Goal: Task Accomplishment & Management: Use online tool/utility

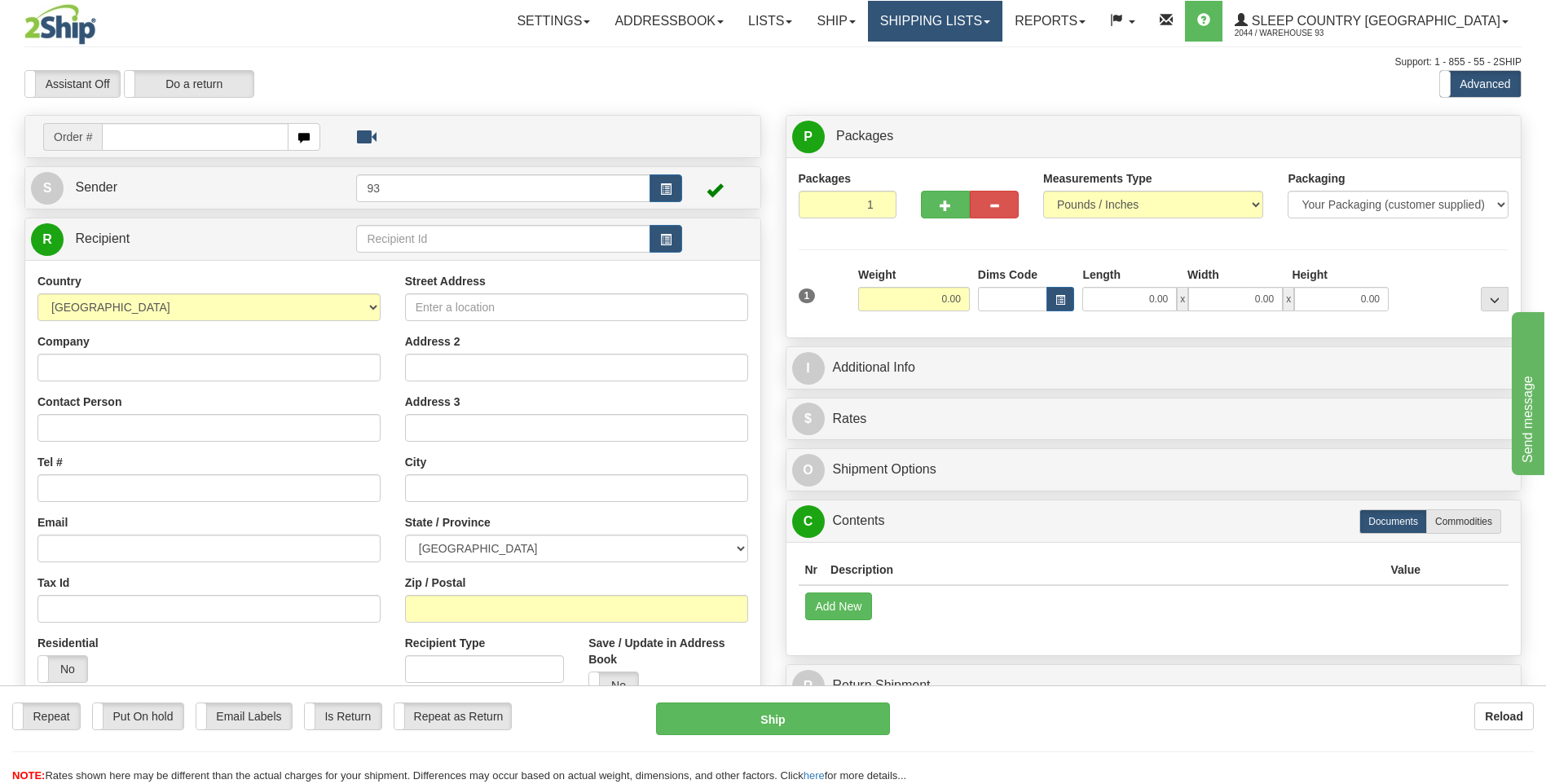
click at [1002, 29] on link "Shipping lists" at bounding box center [936, 22] width 135 height 41
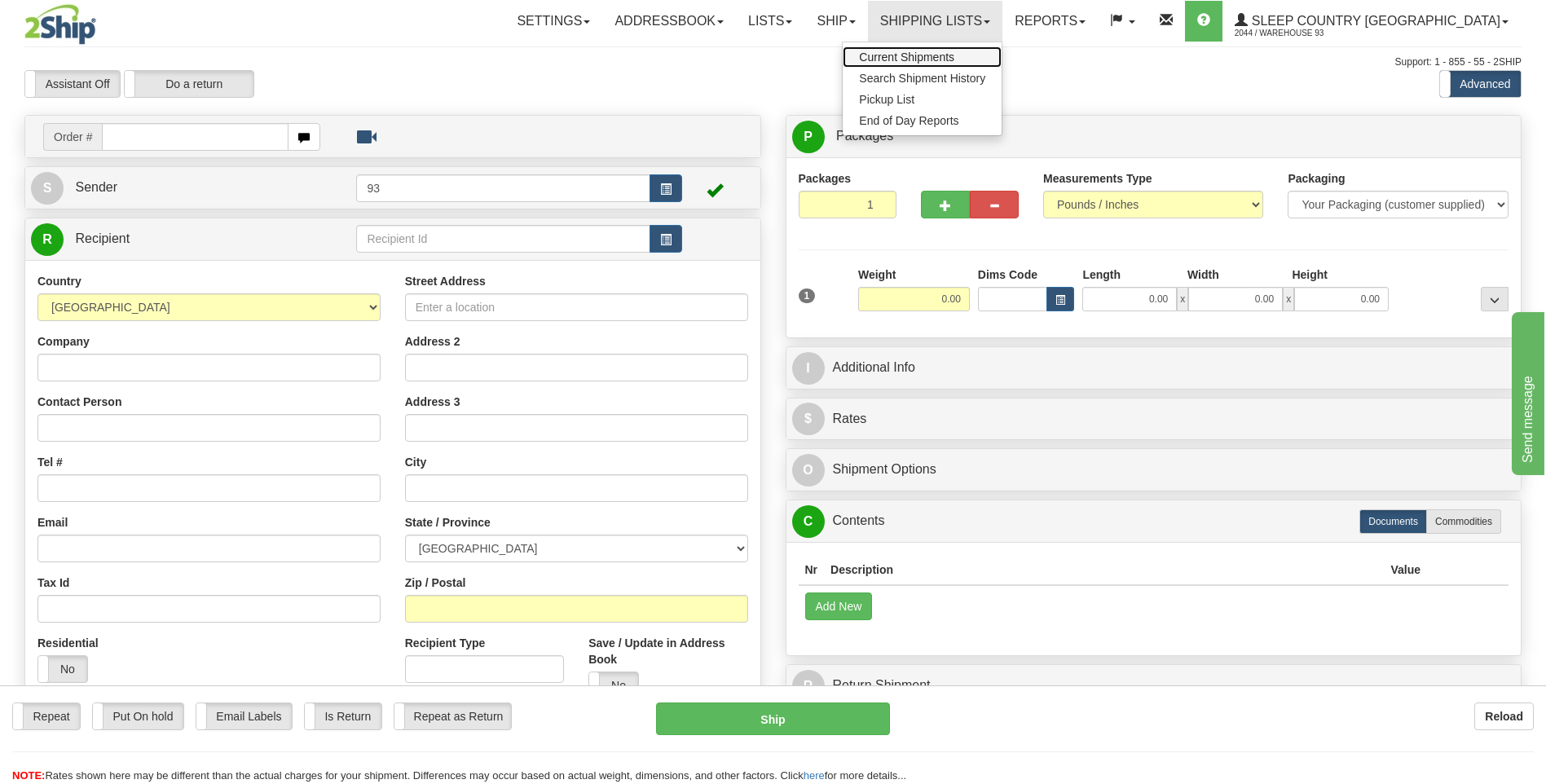
click at [955, 56] on span "Current Shipments" at bounding box center [907, 57] width 95 height 13
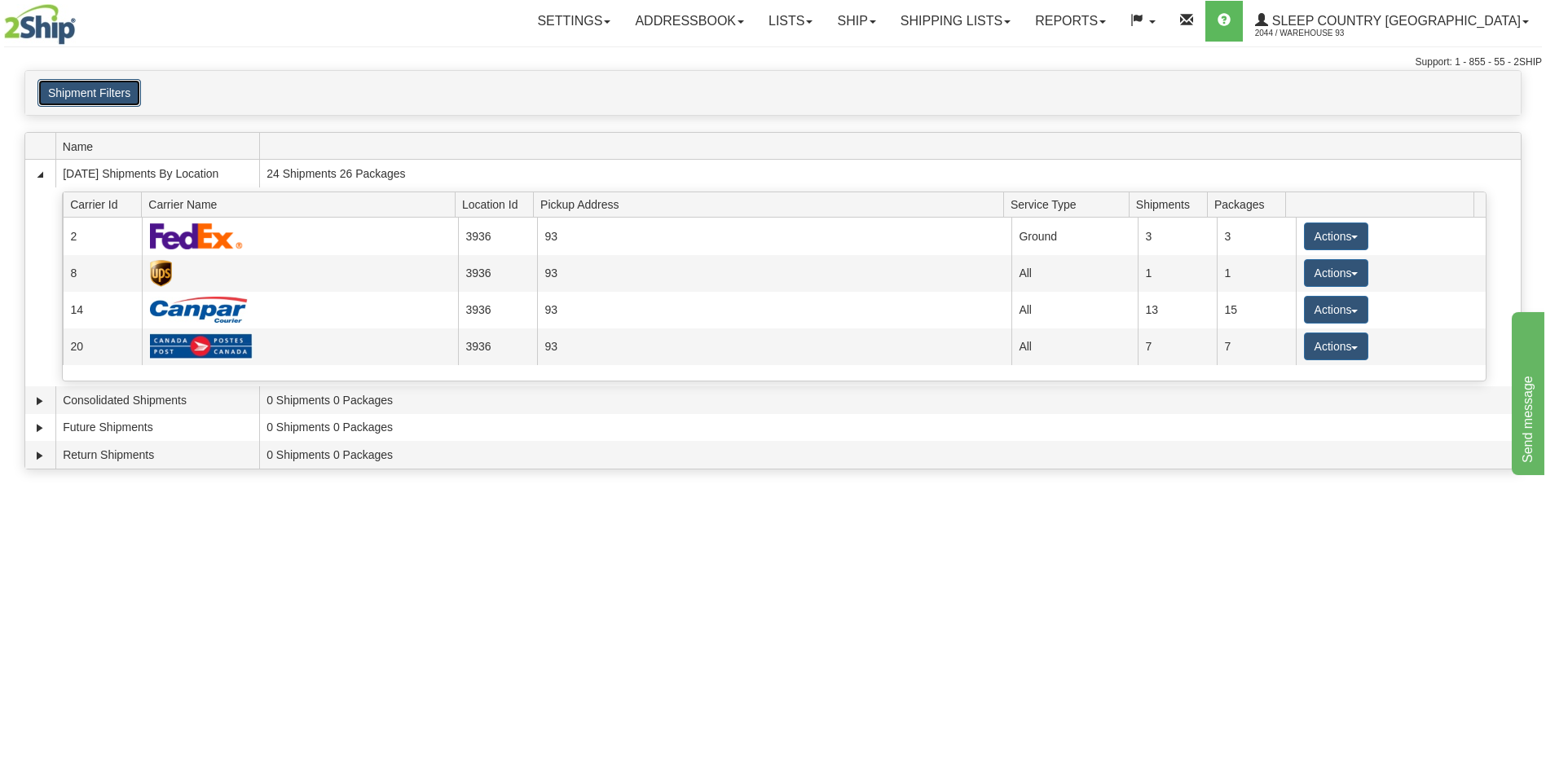
click at [126, 87] on button "Shipment Filters" at bounding box center [89, 93] width 104 height 28
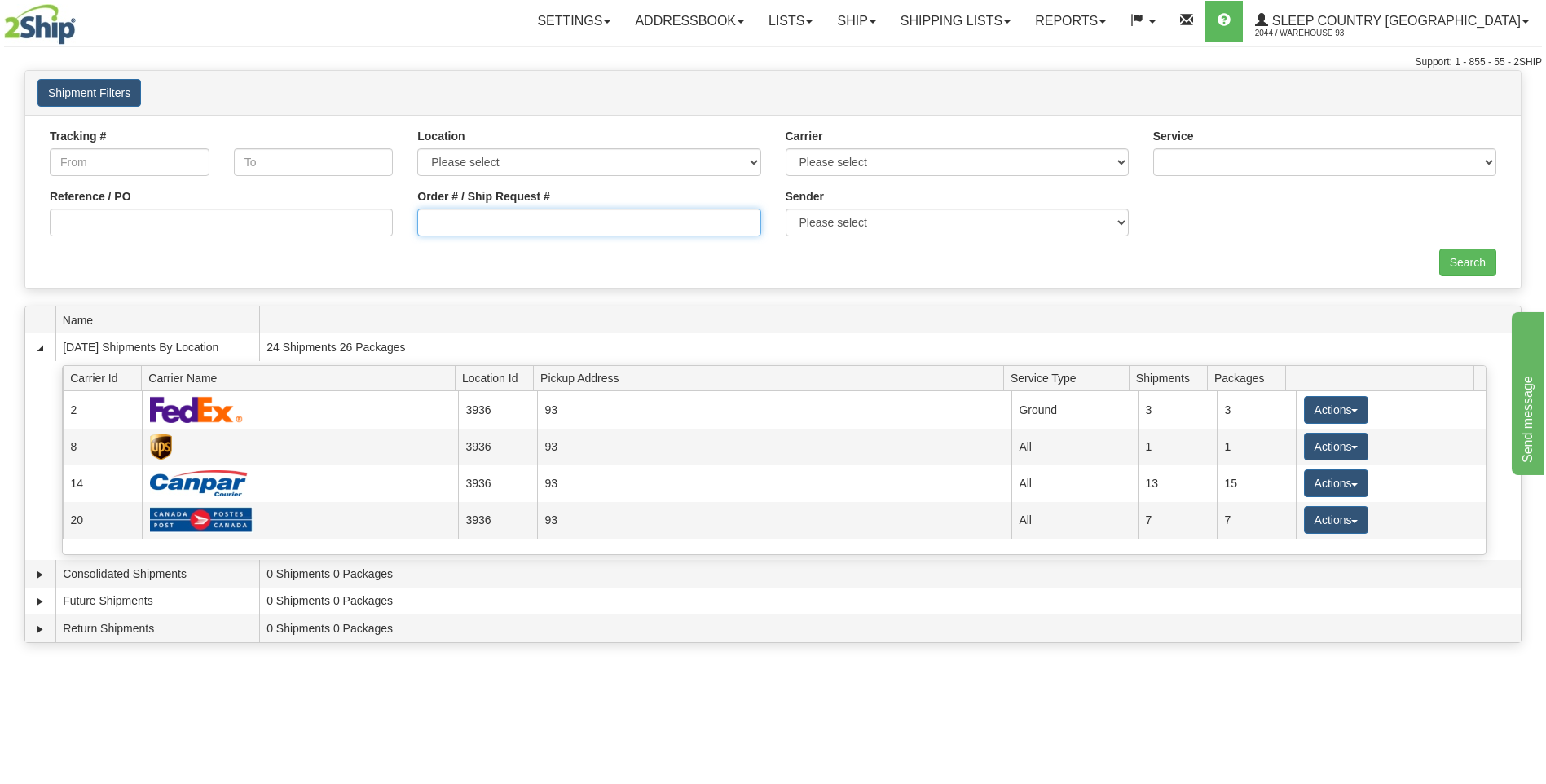
click at [576, 225] on input "Order # / Ship Request #" at bounding box center [589, 223] width 343 height 28
type input "9000h995256"
click at [1451, 263] on input "Search" at bounding box center [1467, 263] width 57 height 28
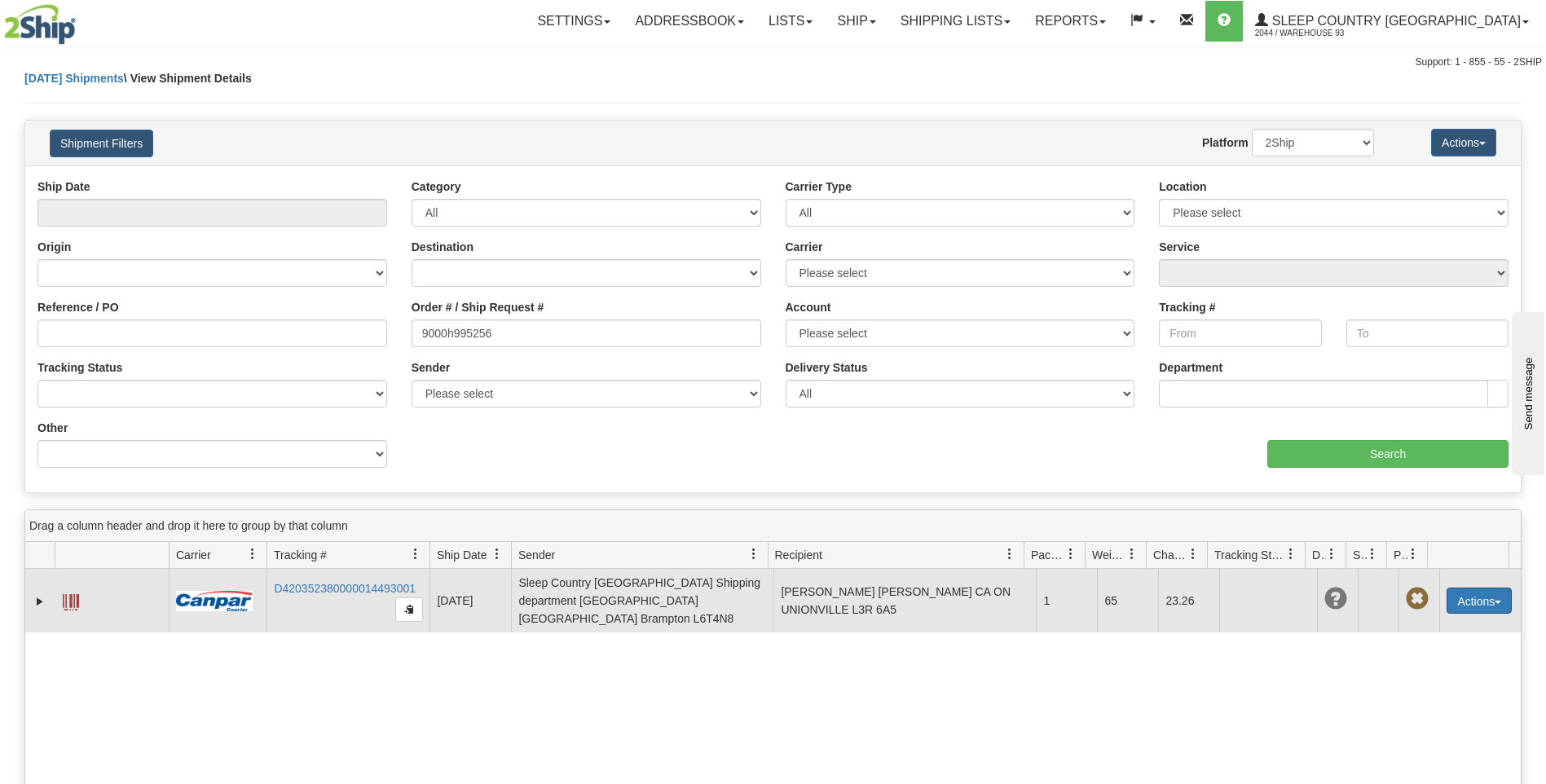
click at [1485, 599] on button "Actions" at bounding box center [1480, 601] width 66 height 26
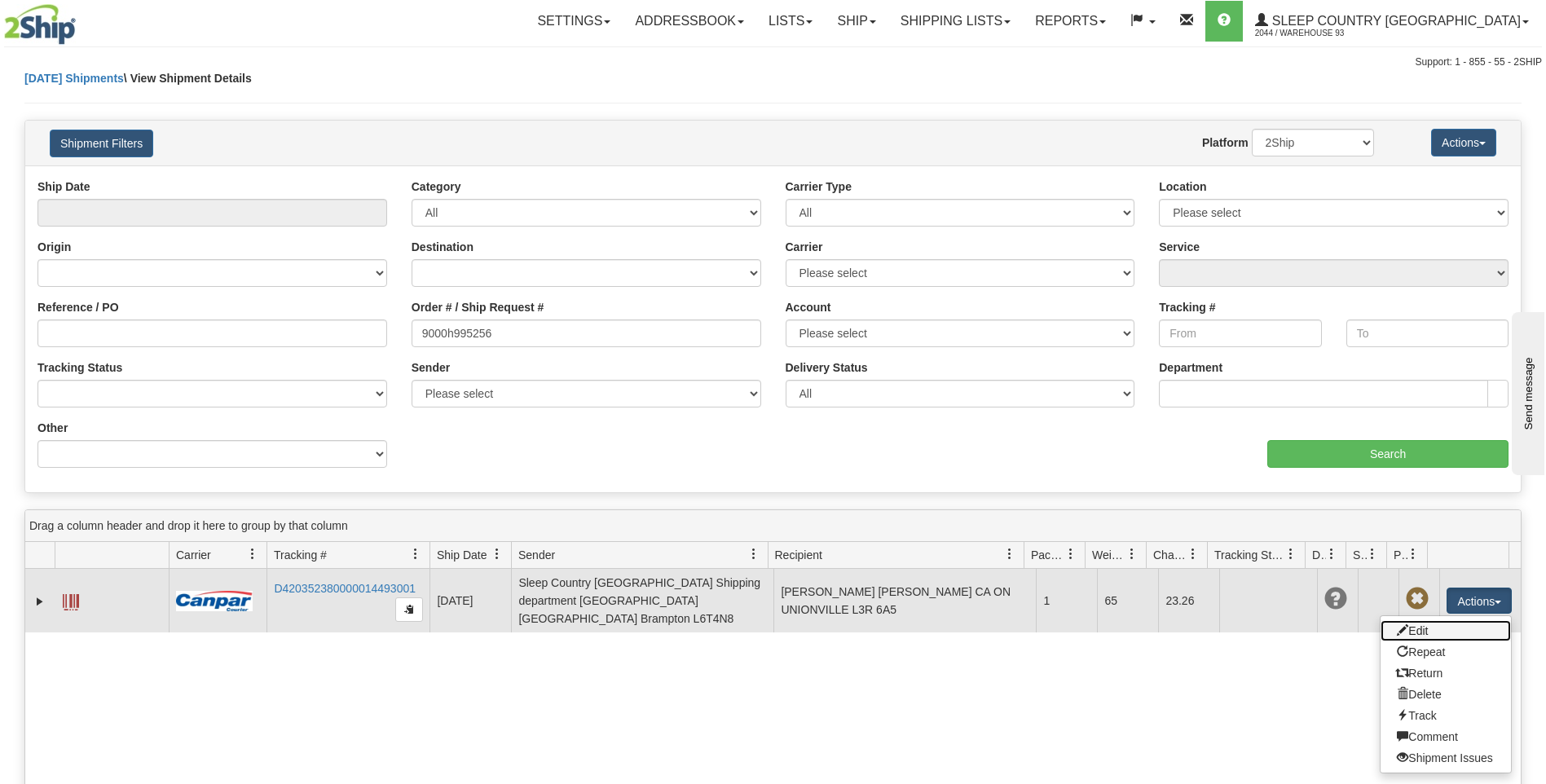
click at [1416, 626] on link "Edit" at bounding box center [1445, 631] width 130 height 22
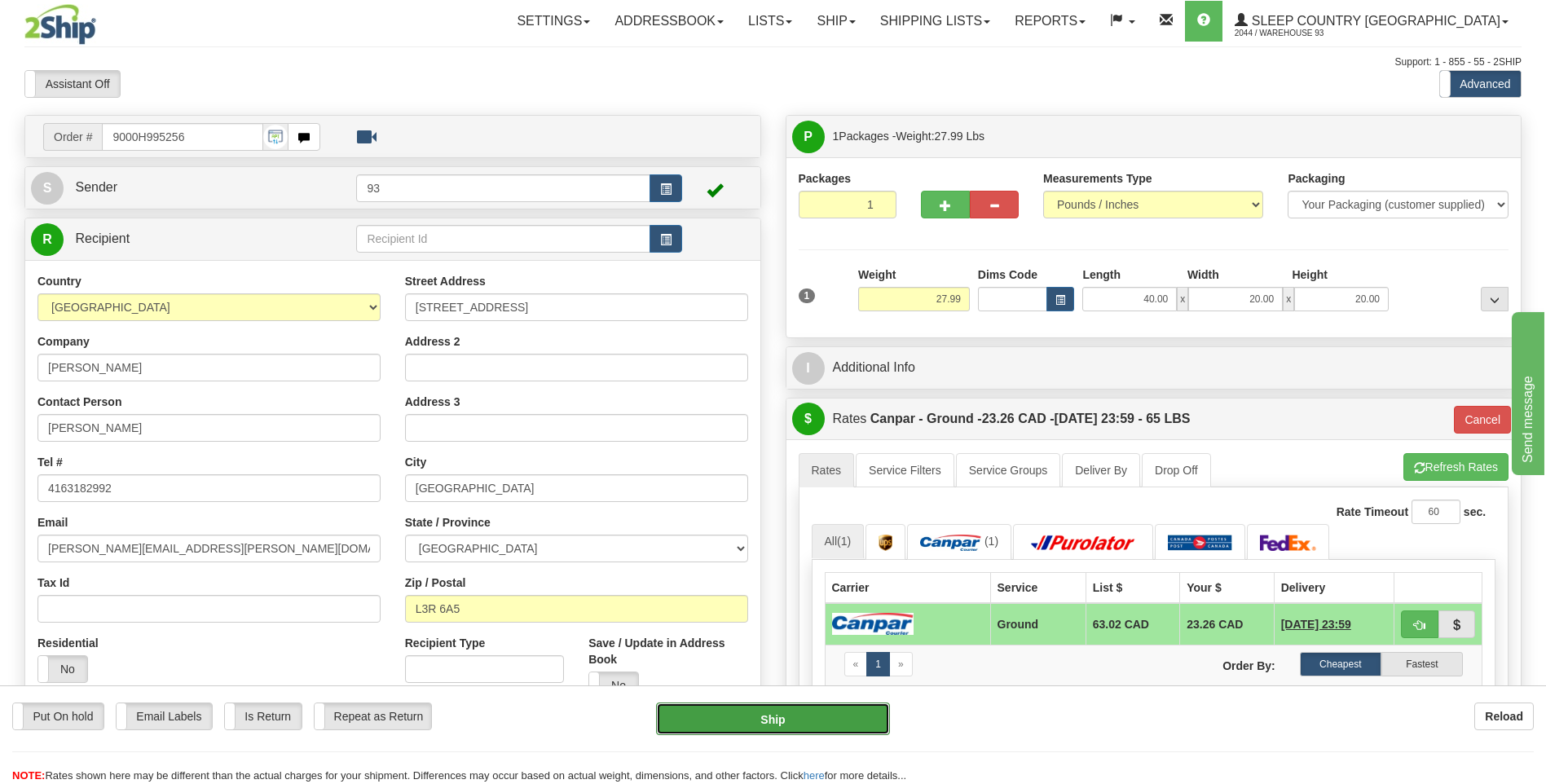
click at [818, 718] on button "Ship" at bounding box center [772, 719] width 233 height 33
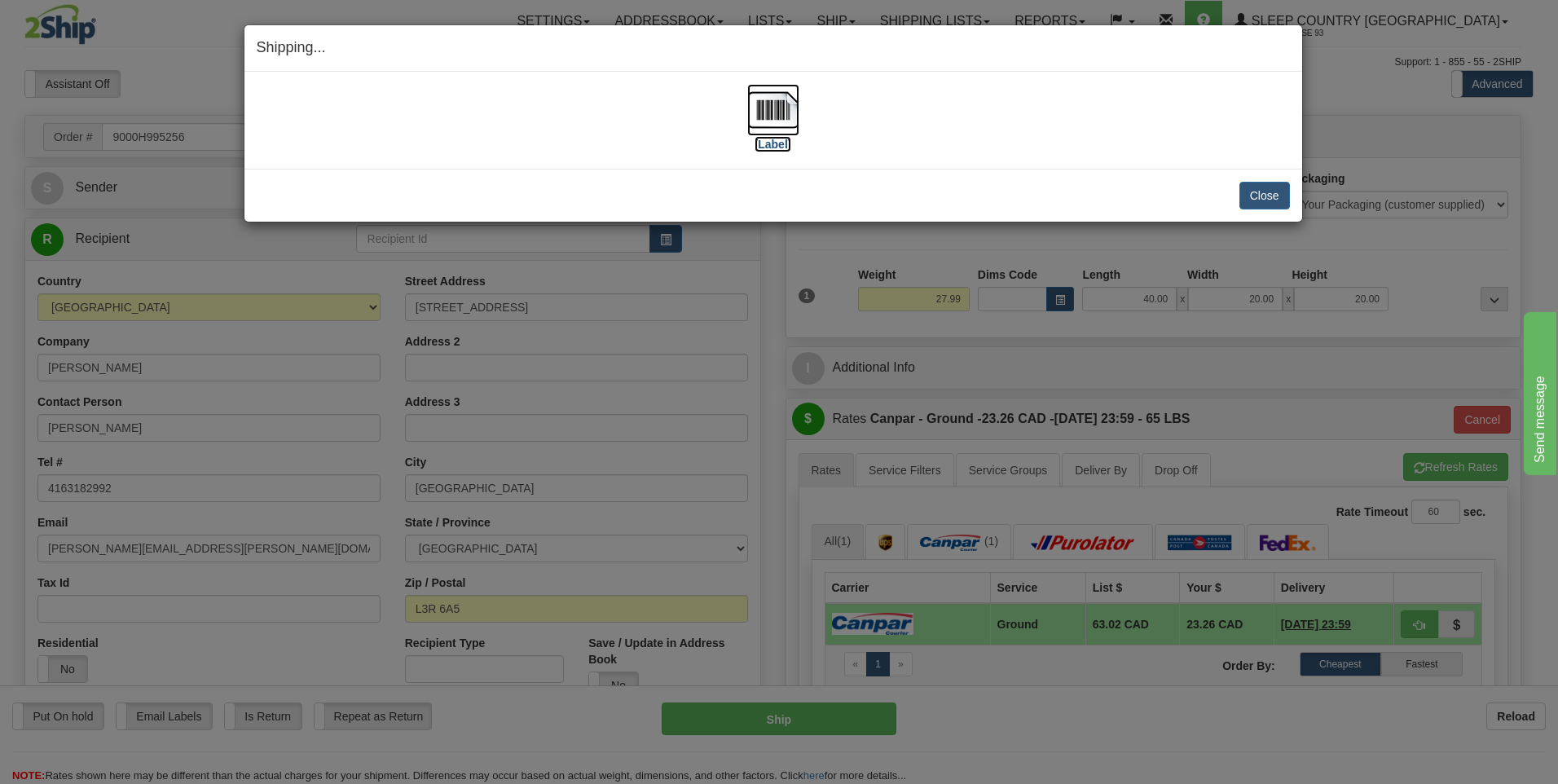
click at [755, 110] on img at bounding box center [774, 110] width 52 height 52
click at [1258, 199] on button "Close" at bounding box center [1265, 196] width 51 height 28
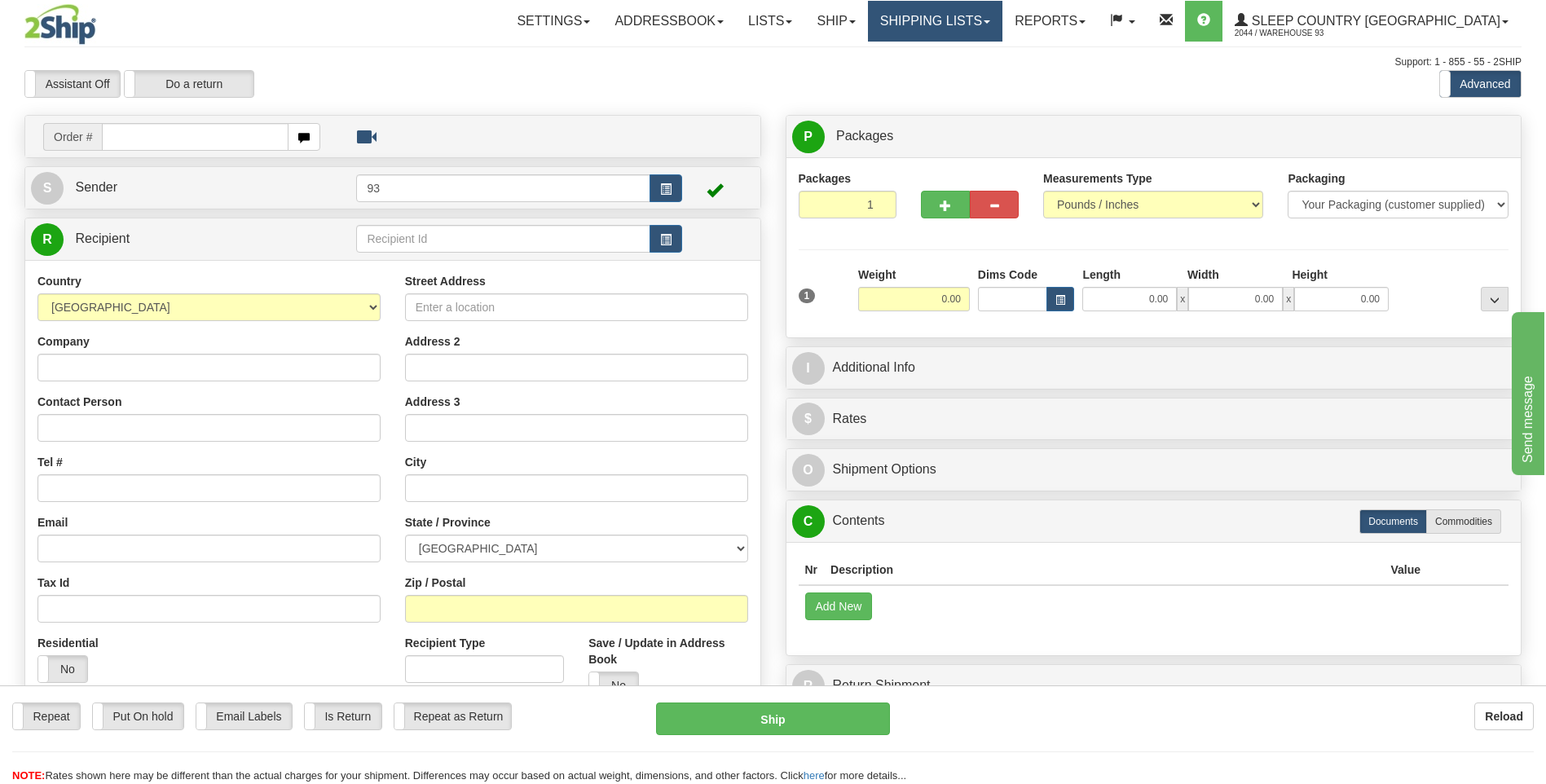
click at [1002, 16] on link "Shipping lists" at bounding box center [936, 22] width 135 height 41
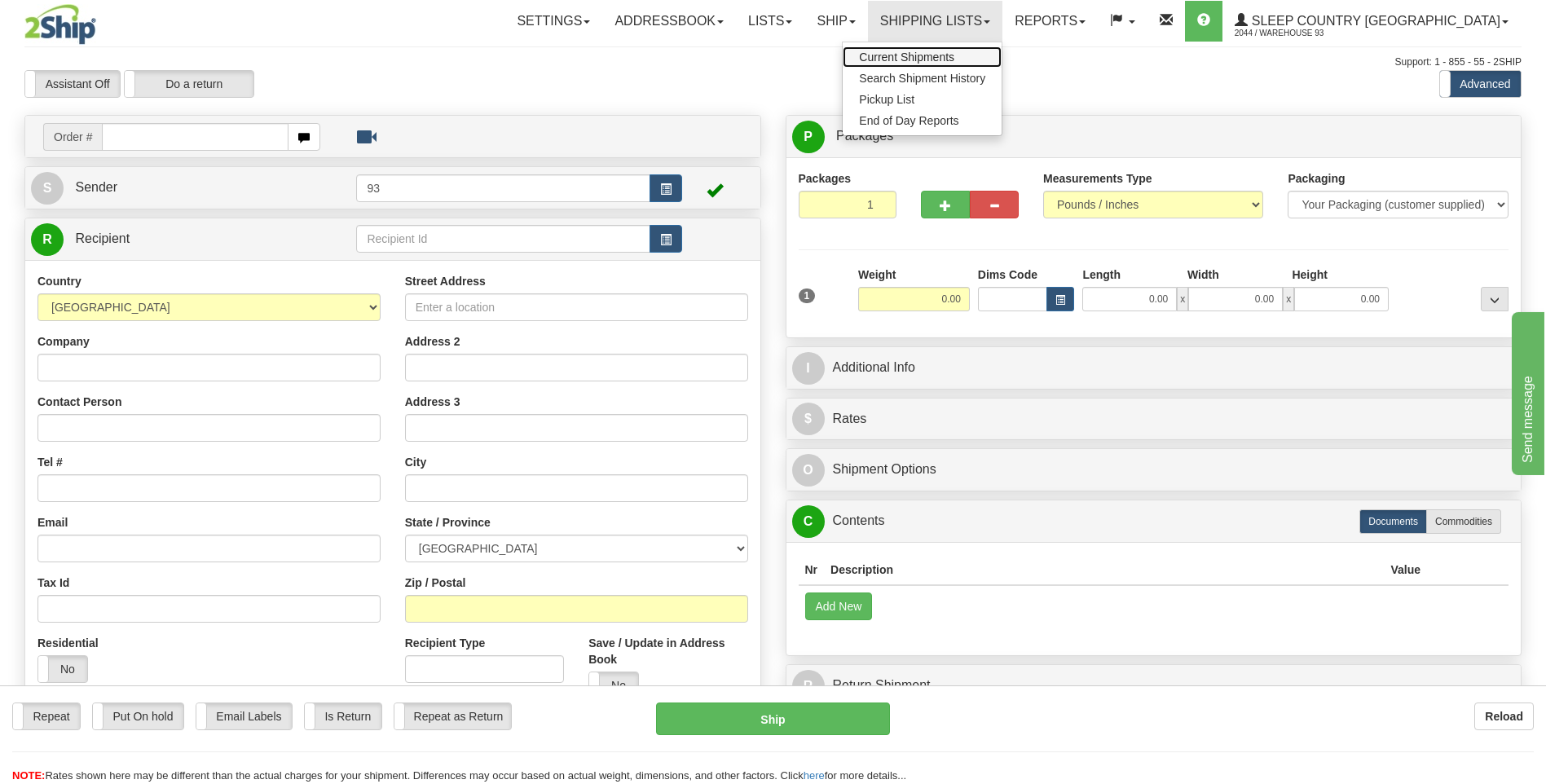
click at [955, 54] on span "Current Shipments" at bounding box center [907, 57] width 95 height 13
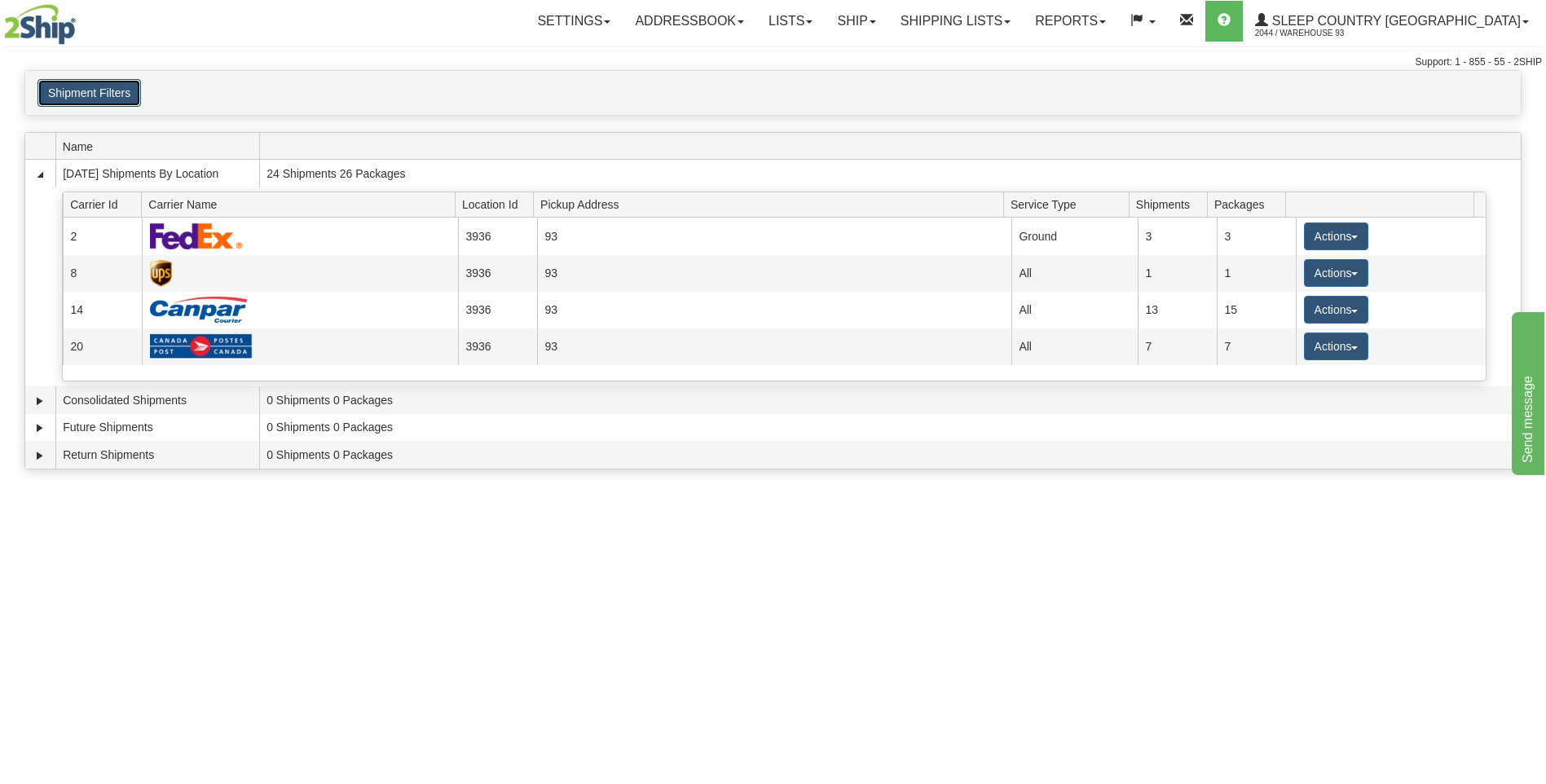
click at [81, 85] on button "Shipment Filters" at bounding box center [89, 93] width 104 height 28
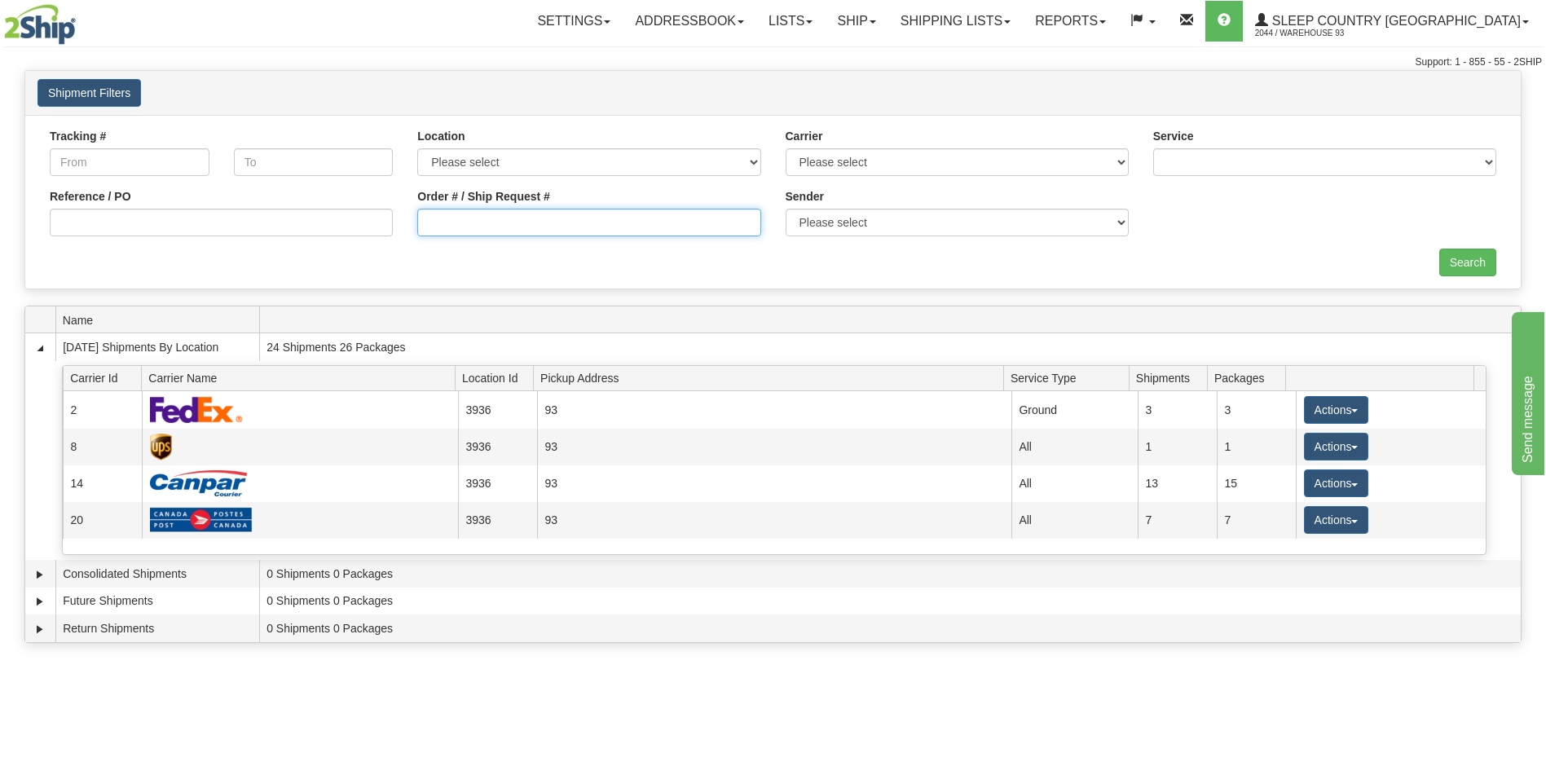
click at [490, 217] on input "Order # / Ship Request #" at bounding box center [589, 223] width 343 height 28
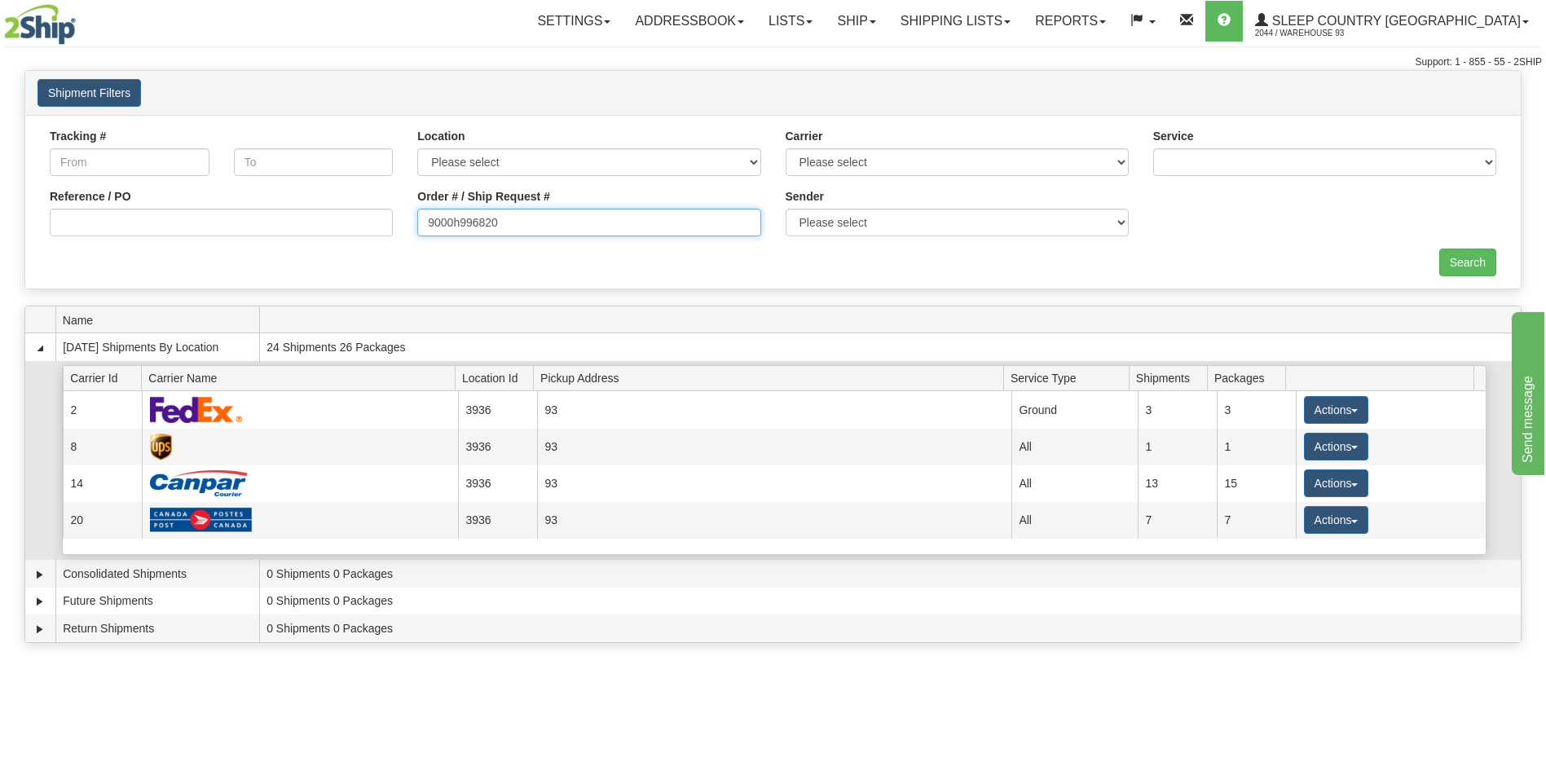
type input "9000h996820"
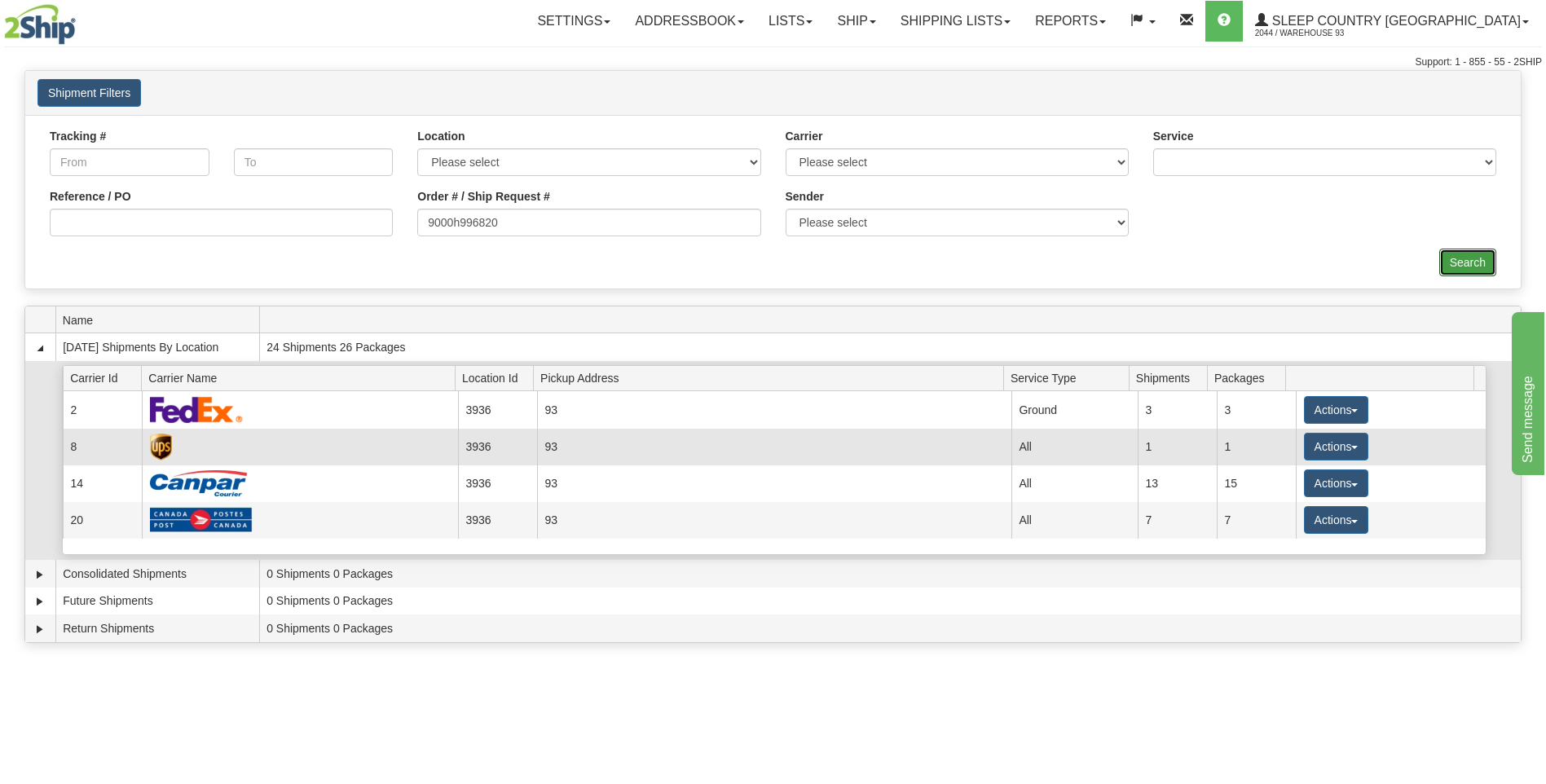
click at [1468, 269] on input "Search" at bounding box center [1467, 263] width 57 height 28
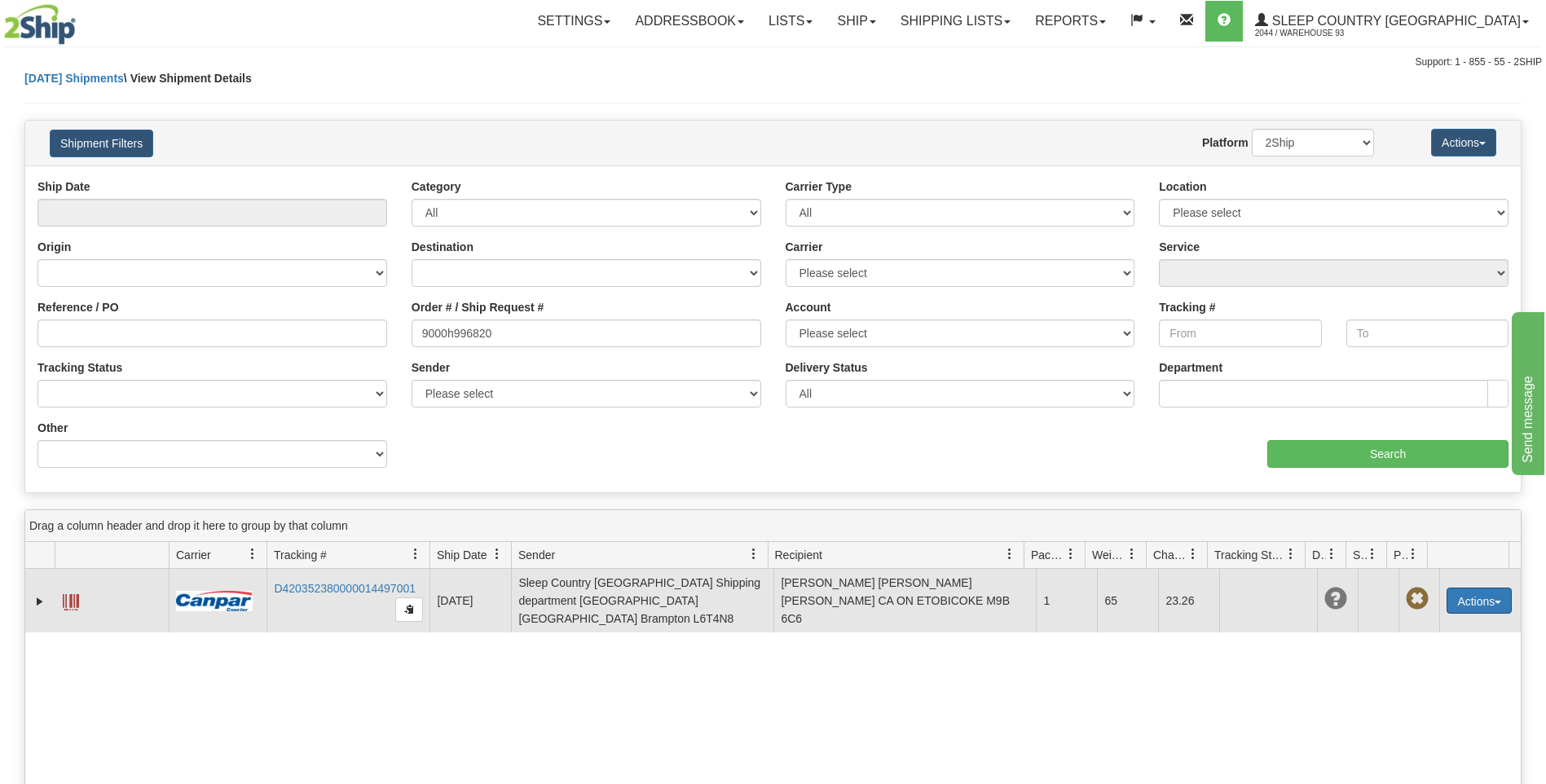
click at [1485, 588] on button "Actions" at bounding box center [1480, 601] width 66 height 26
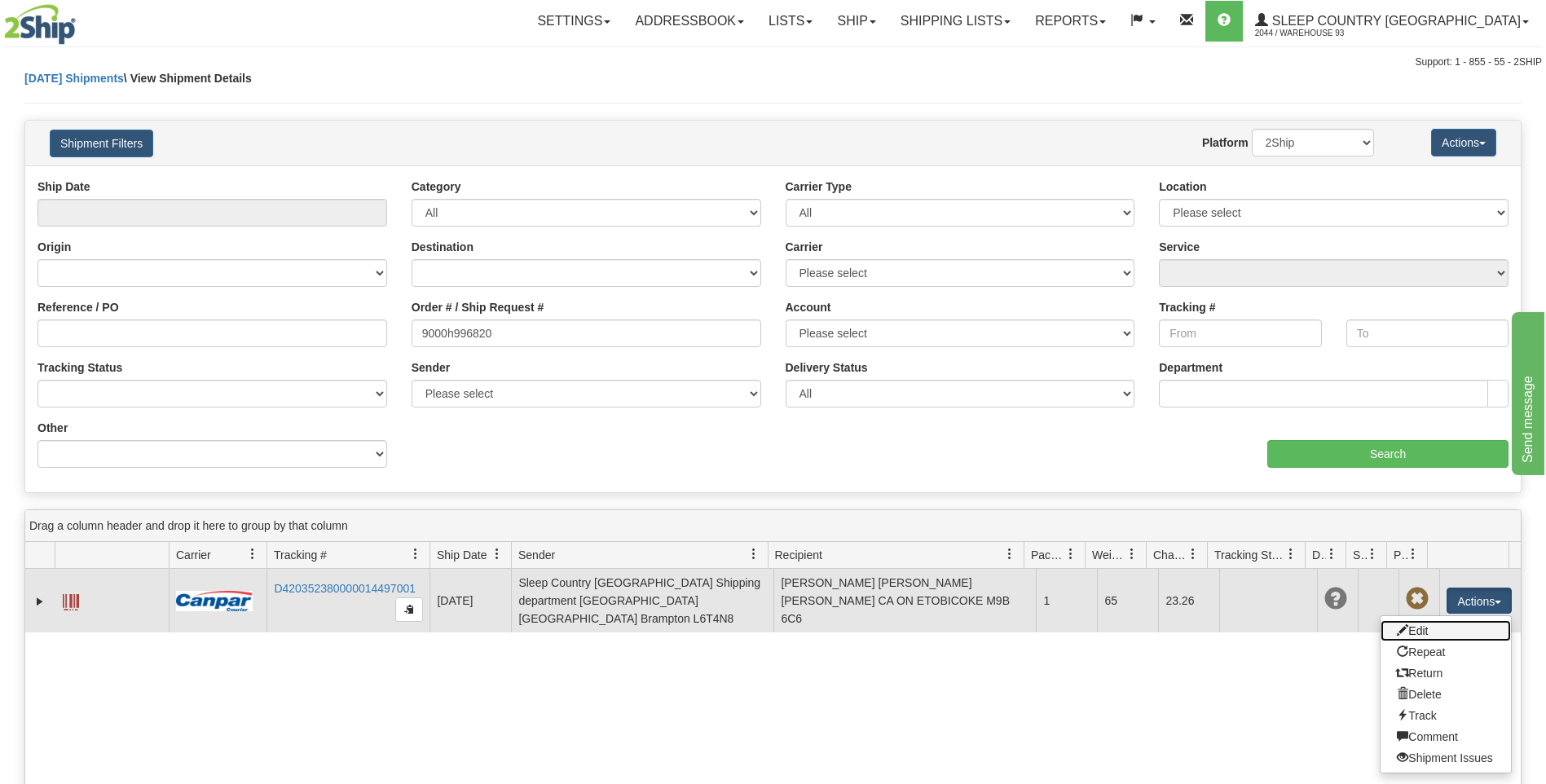
click at [1410, 622] on link "Edit" at bounding box center [1445, 631] width 130 height 22
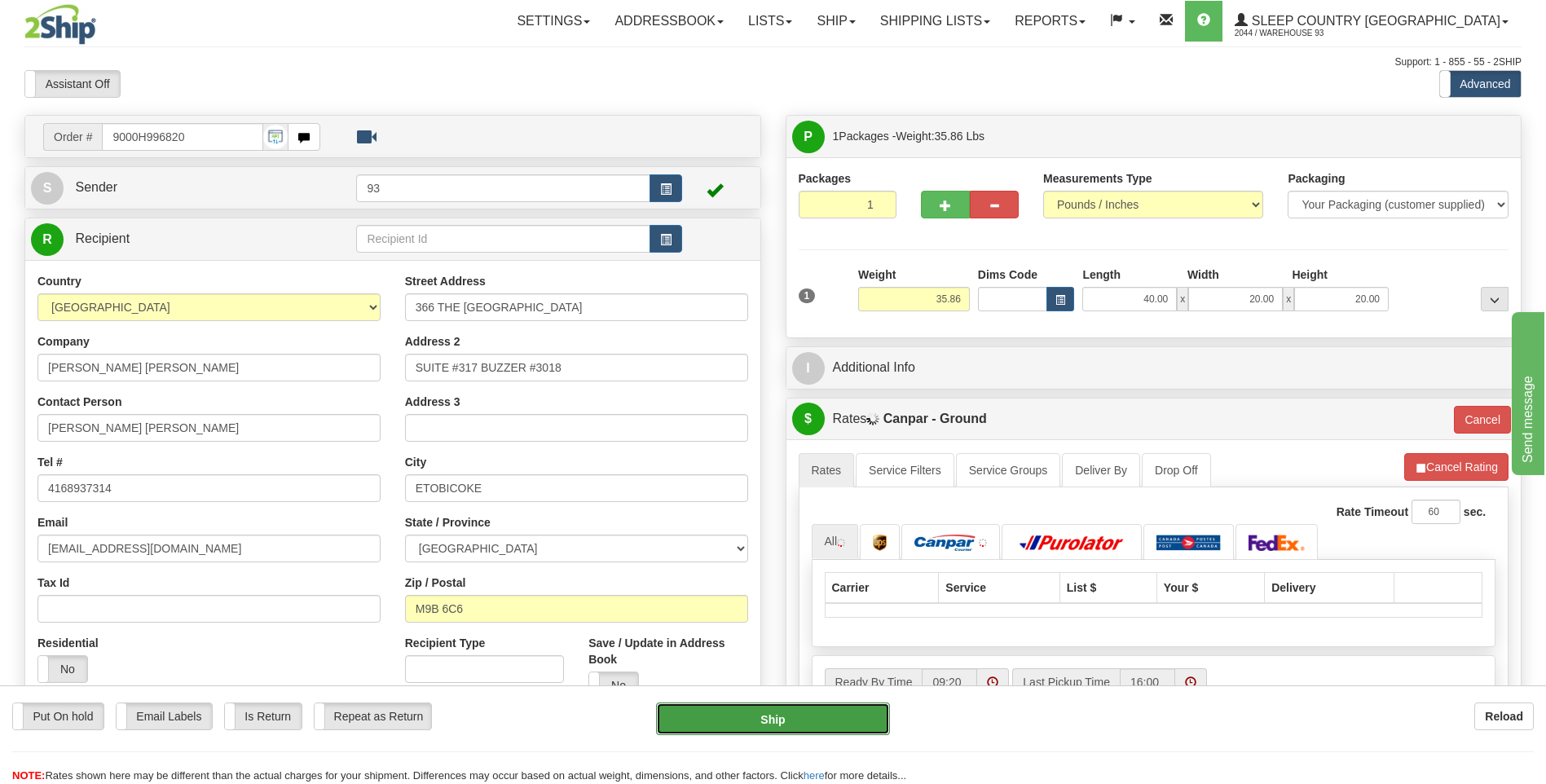
click at [775, 719] on button "Ship" at bounding box center [772, 719] width 233 height 33
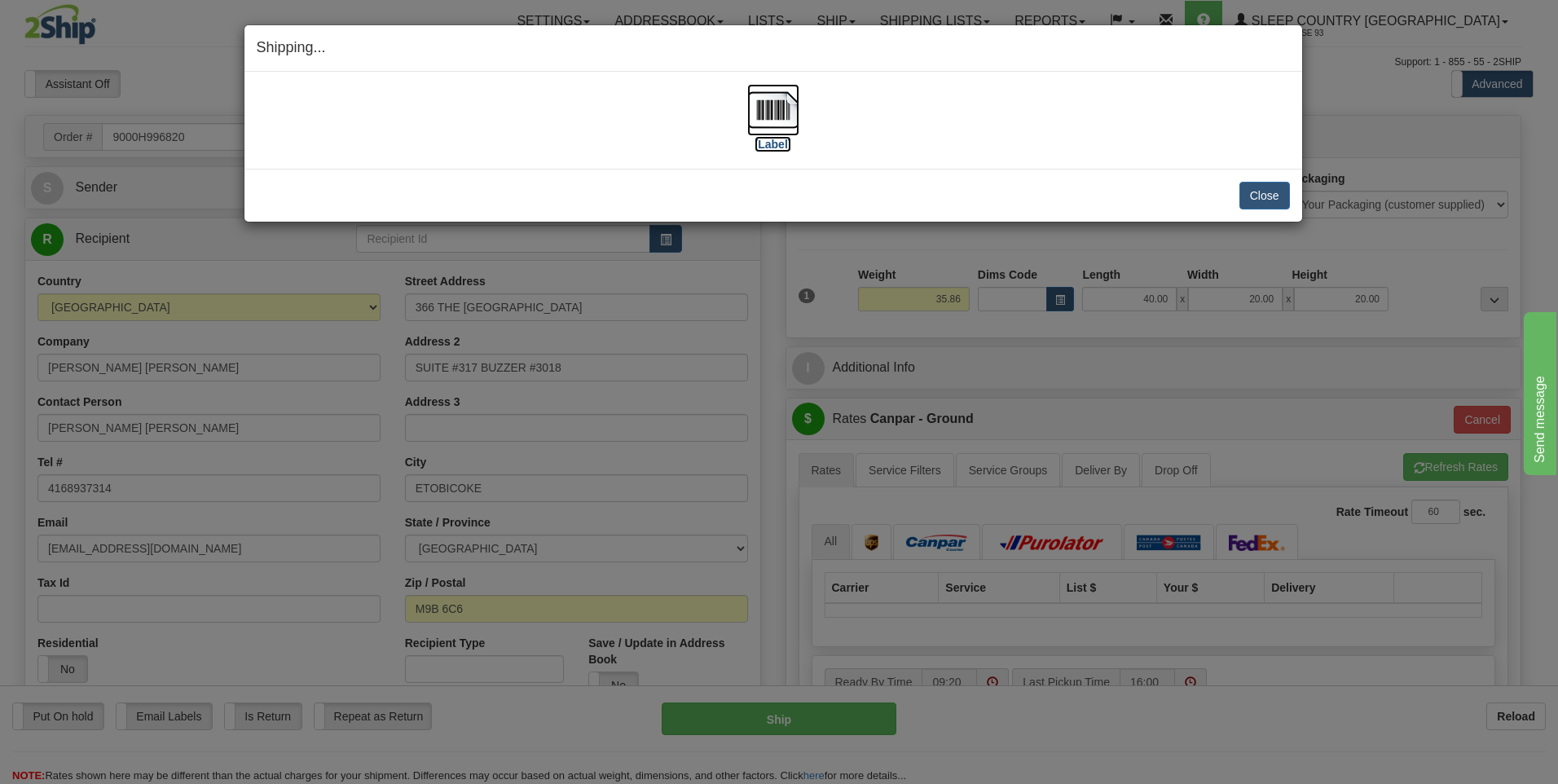
click at [787, 110] on img at bounding box center [774, 110] width 52 height 52
